Goal: Find specific page/section: Find specific page/section

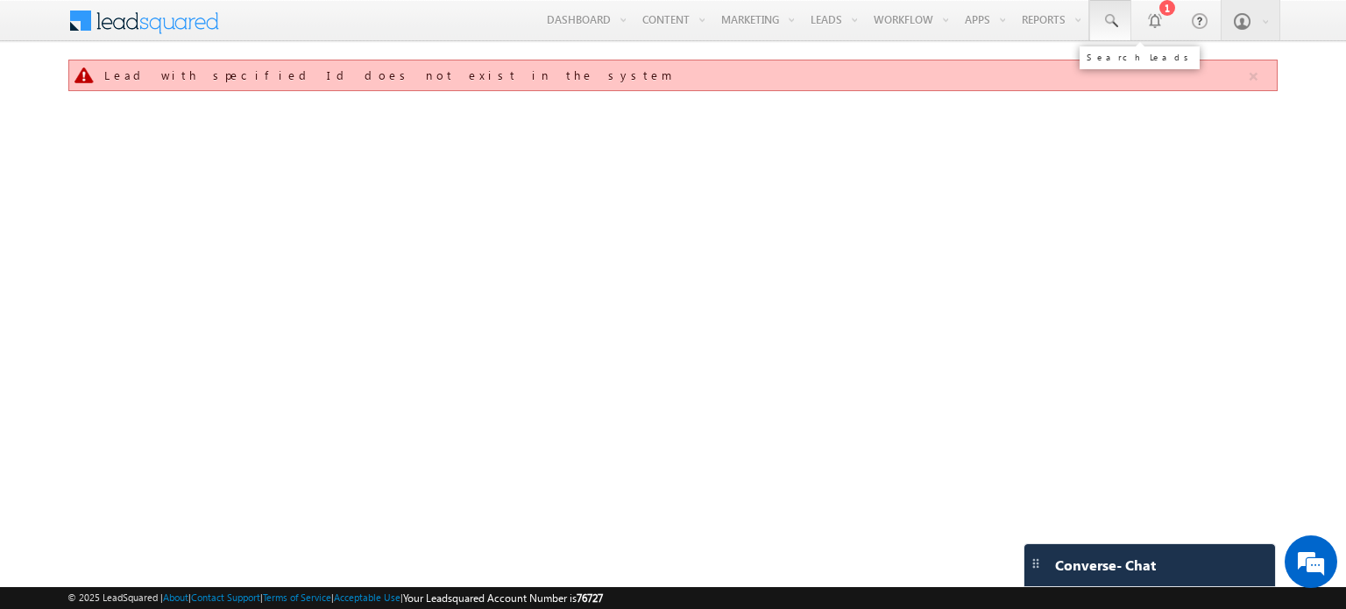
click at [1104, 20] on span at bounding box center [1111, 21] width 18 height 18
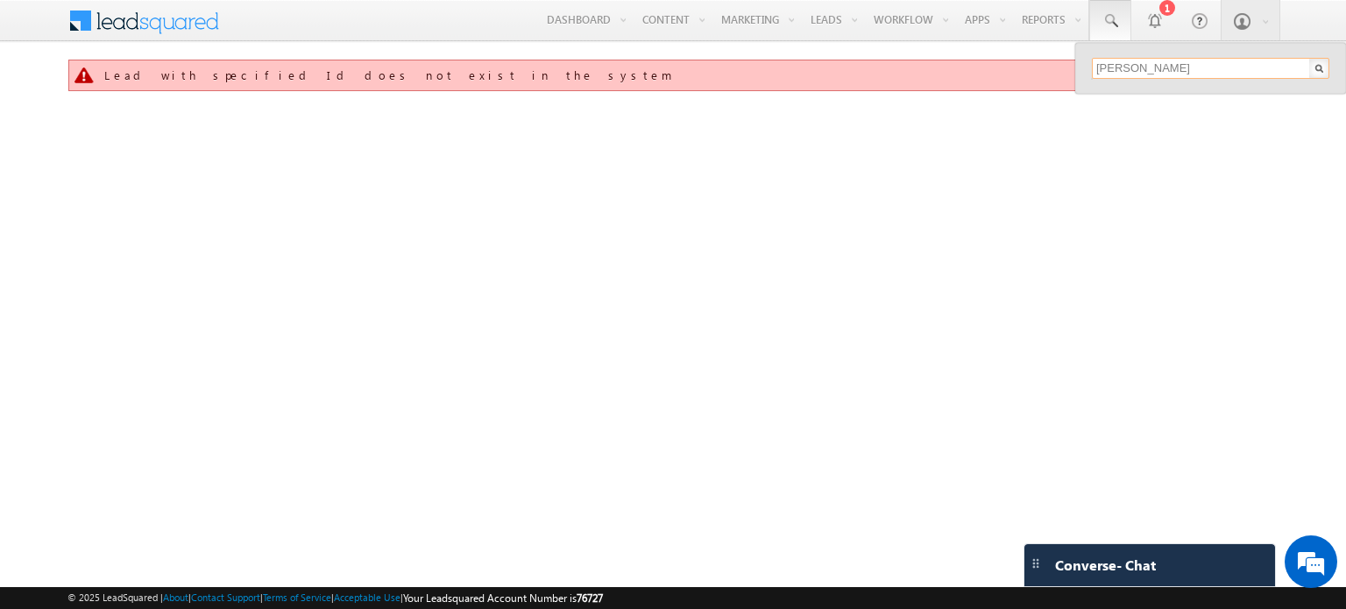
type input "nick"
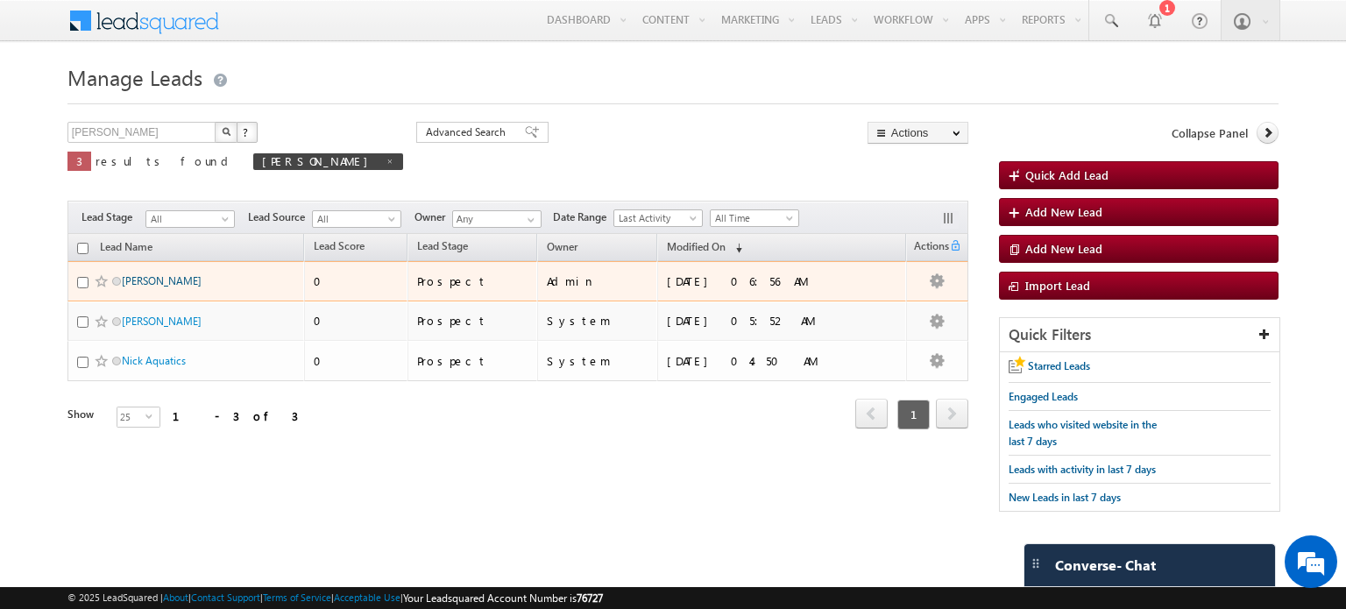
click at [125, 280] on link "[PERSON_NAME]" at bounding box center [162, 280] width 80 height 13
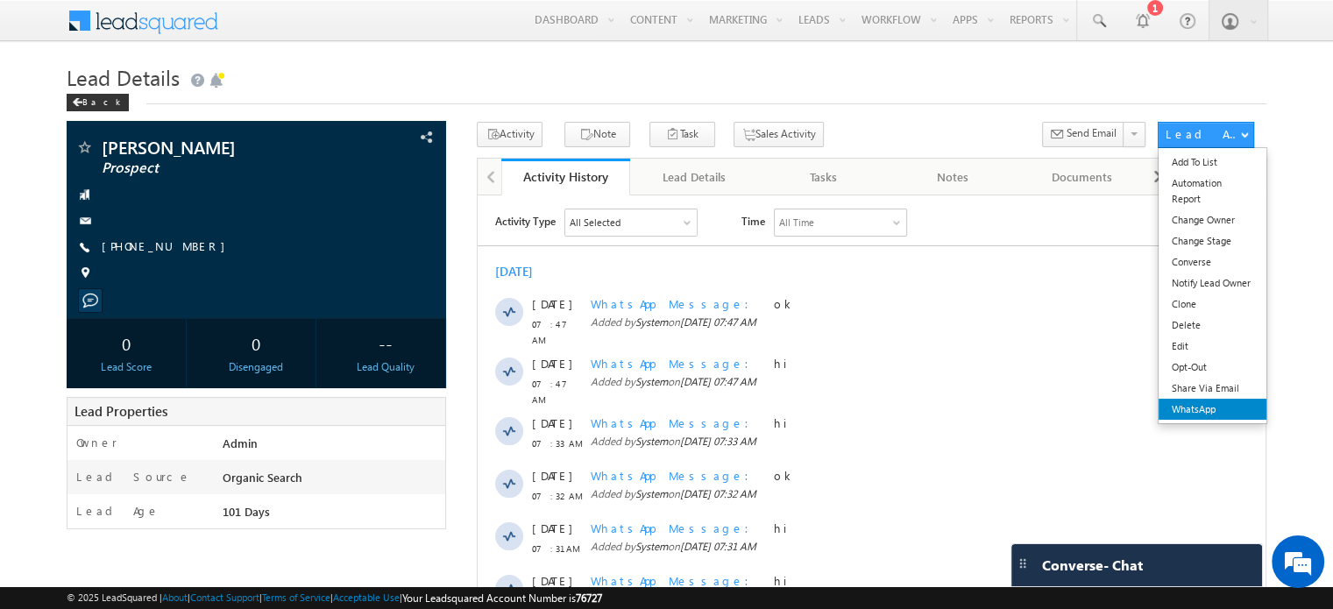
click at [1221, 412] on link "WhatsApp" at bounding box center [1213, 409] width 108 height 21
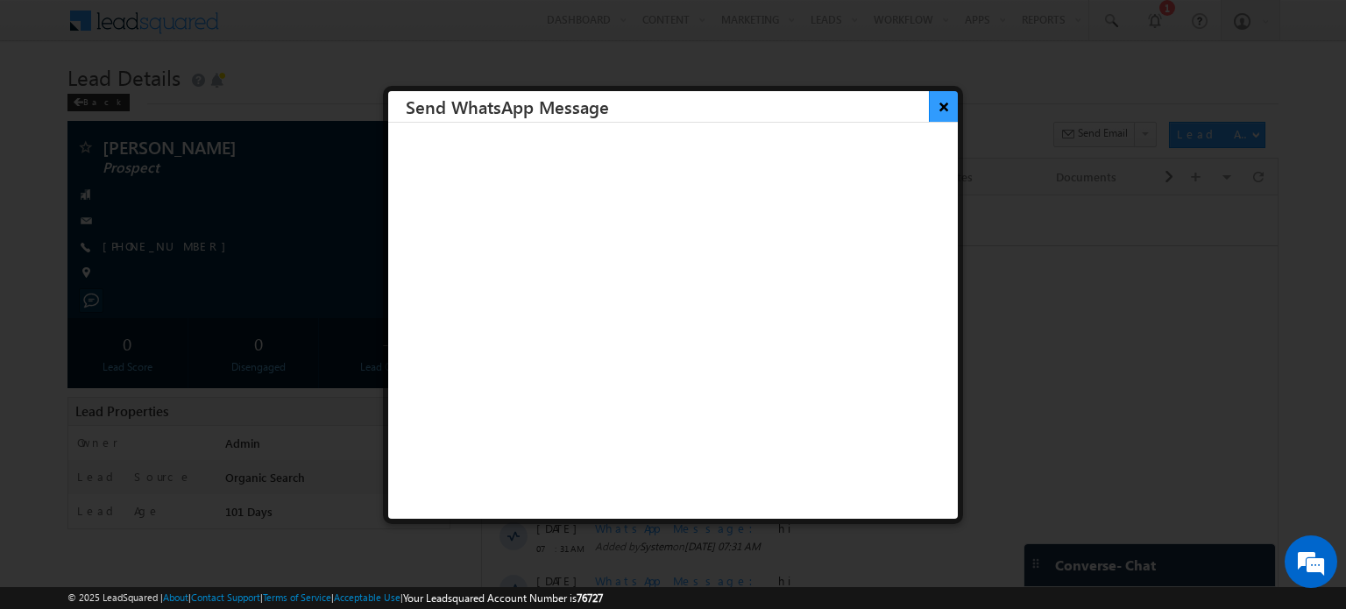
click at [929, 107] on button "×" at bounding box center [943, 106] width 29 height 31
